Goal: Information Seeking & Learning: Learn about a topic

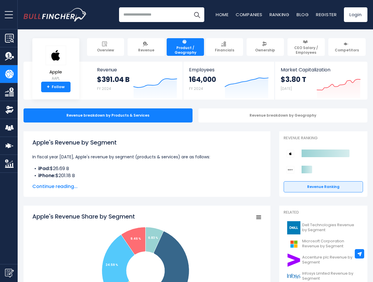
click at [9, 14] on span "open menu" at bounding box center [9, 14] width 8 height 1
click at [9, 273] on img "Submit Feedback" at bounding box center [9, 273] width 9 height 9
click at [0, 0] on div at bounding box center [0, 0] width 0 height 0
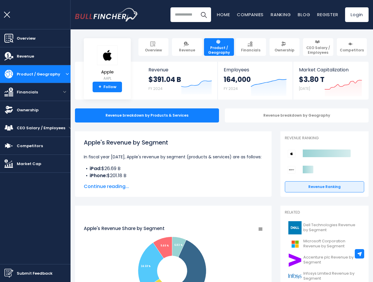
click at [151, 86] on h3 "Submit feedback to Bullfincher" at bounding box center [186, 87] width 117 height 11
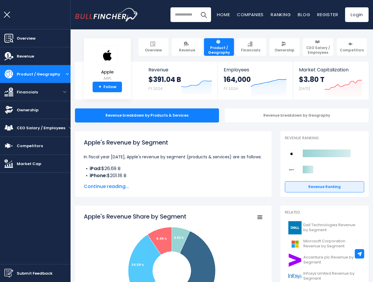
click at [242, 86] on div "164,000 FY 2024" at bounding box center [236, 84] width 27 height 19
click at [334, 86] on icon at bounding box center [343, 84] width 37 height 9
click at [278, 115] on div "Revenue breakdown by Geography" at bounding box center [297, 115] width 144 height 14
click at [142, 186] on span "Continue reading..." at bounding box center [173, 186] width 179 height 7
click at [142, 247] on icon "Apple's Revenue Share by Segment" at bounding box center [144, 264] width 33 height 59
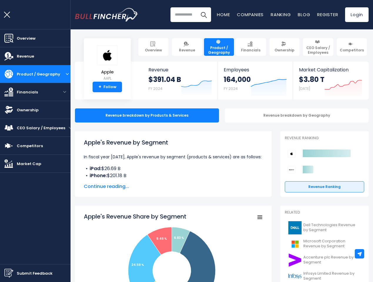
click at [254, 217] on rect "Apple's Revenue Share by Segment" at bounding box center [173, 270] width 179 height 117
